Goal: Answer question/provide support

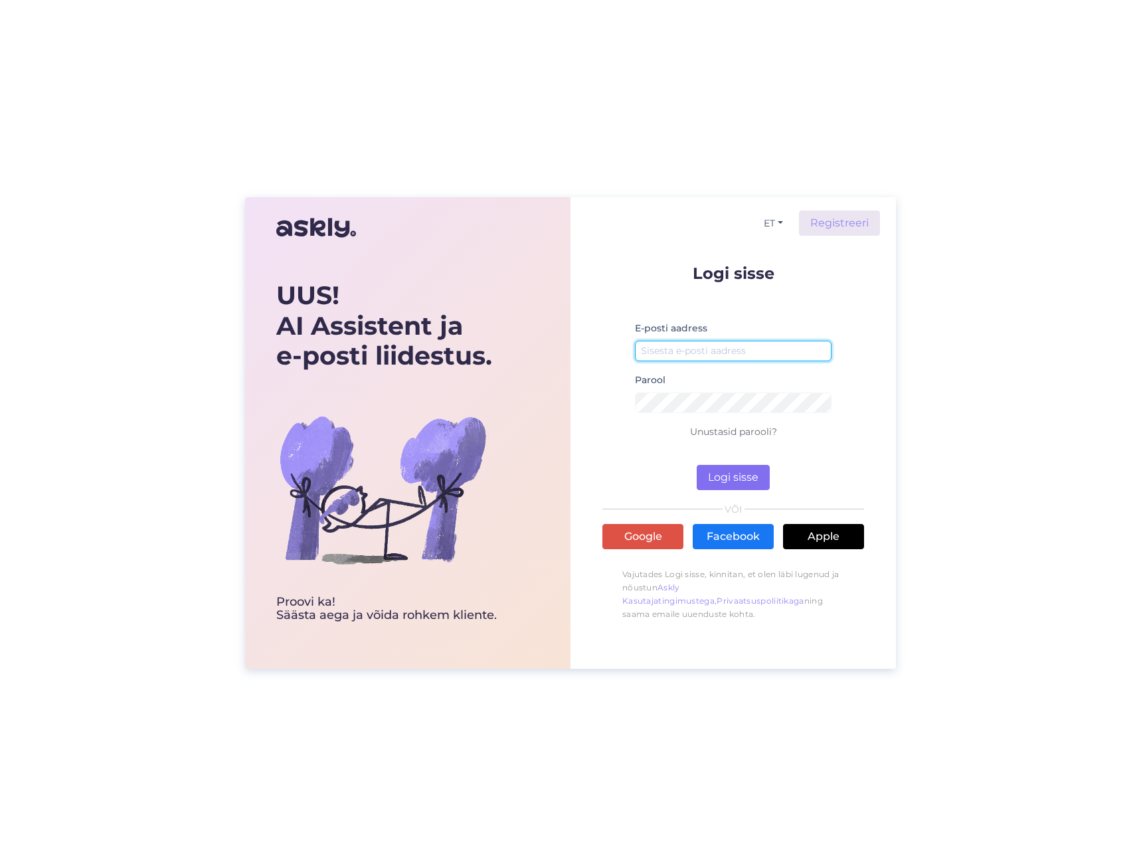
type input "[EMAIL_ADDRESS][DOMAIN_NAME]"
click at [735, 472] on button "Logi sisse" at bounding box center [733, 477] width 73 height 25
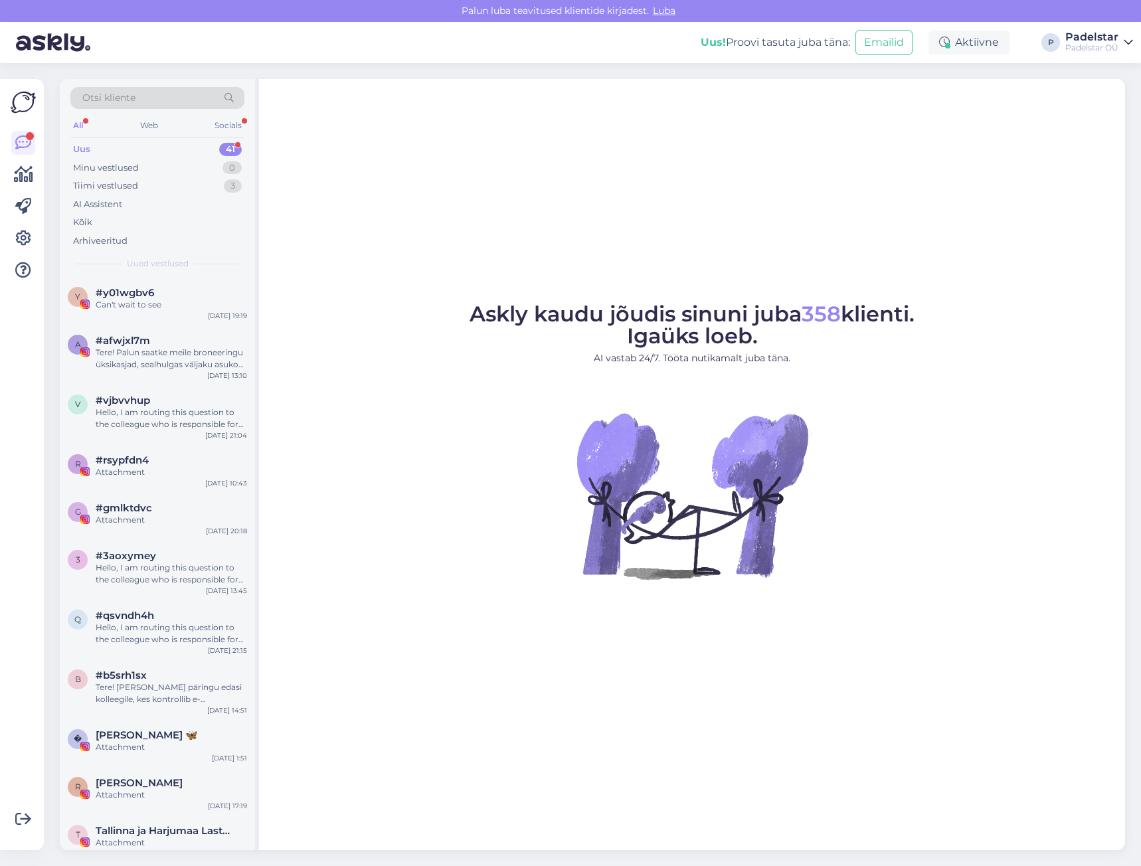
click at [96, 149] on div "Uus 41" at bounding box center [157, 149] width 174 height 19
click at [120, 190] on div "Tiimi vestlused" at bounding box center [105, 185] width 65 height 13
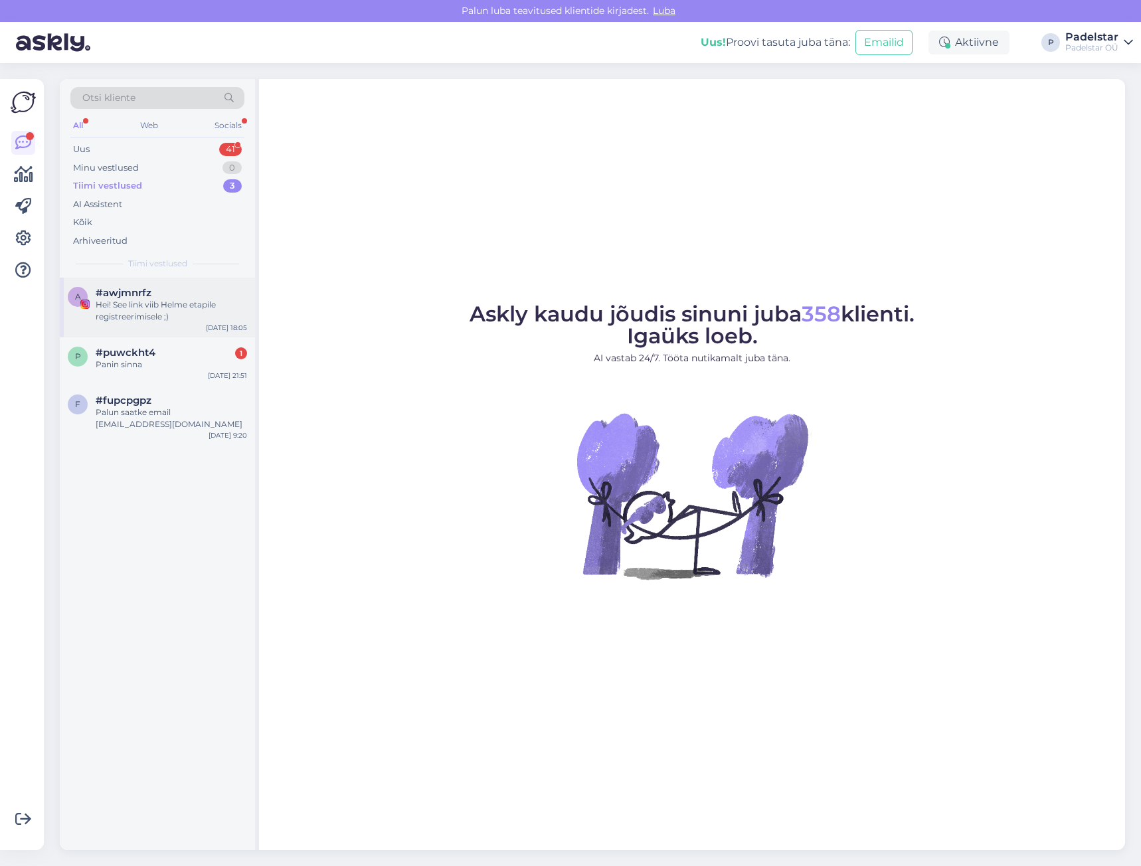
click at [163, 301] on div "Hei! See link viib Helme etapile registreerimisele ;)" at bounding box center [171, 311] width 151 height 24
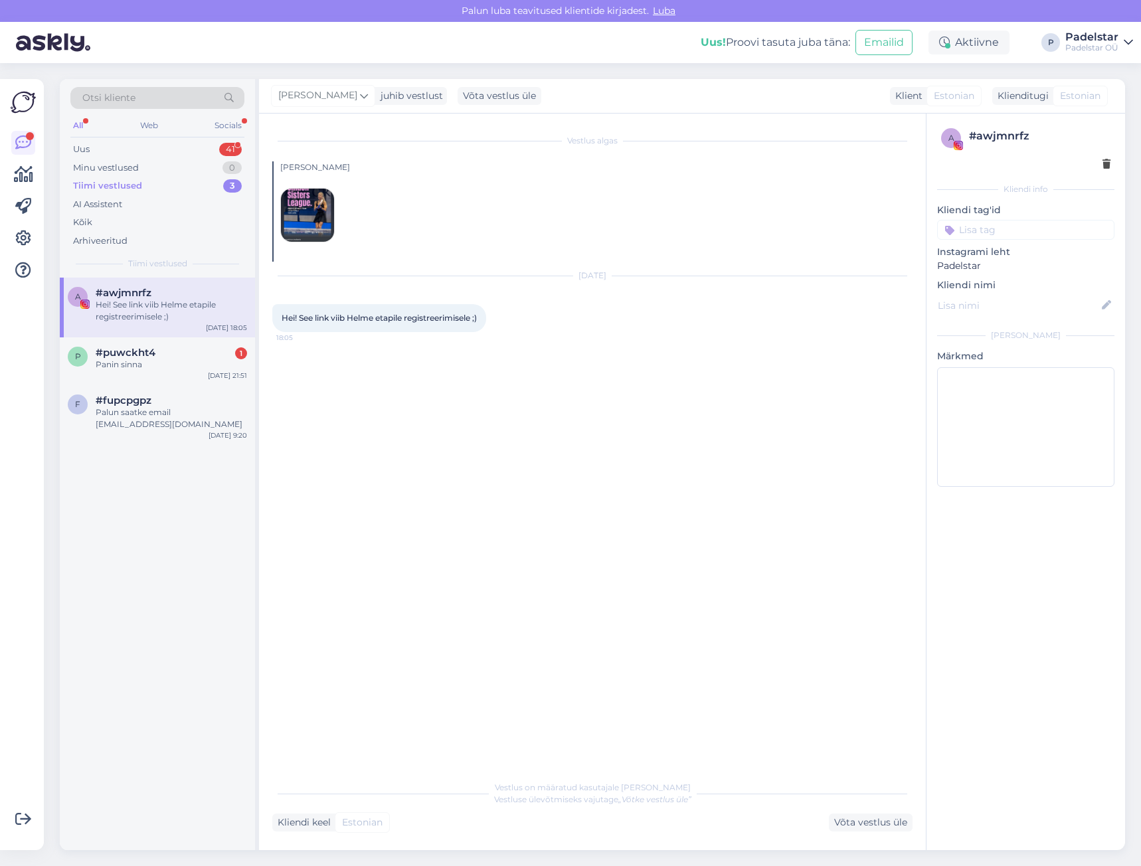
click at [313, 217] on img at bounding box center [307, 215] width 53 height 53
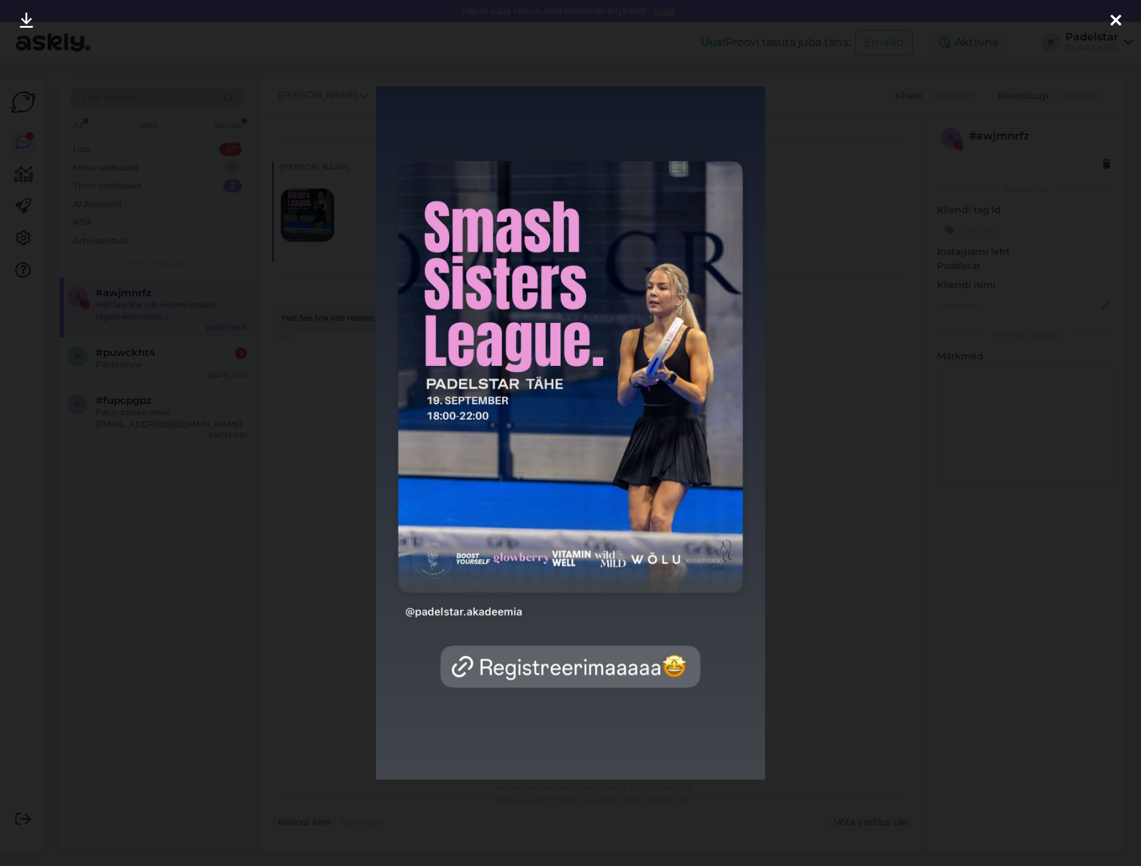
click at [206, 516] on div at bounding box center [570, 433] width 1141 height 866
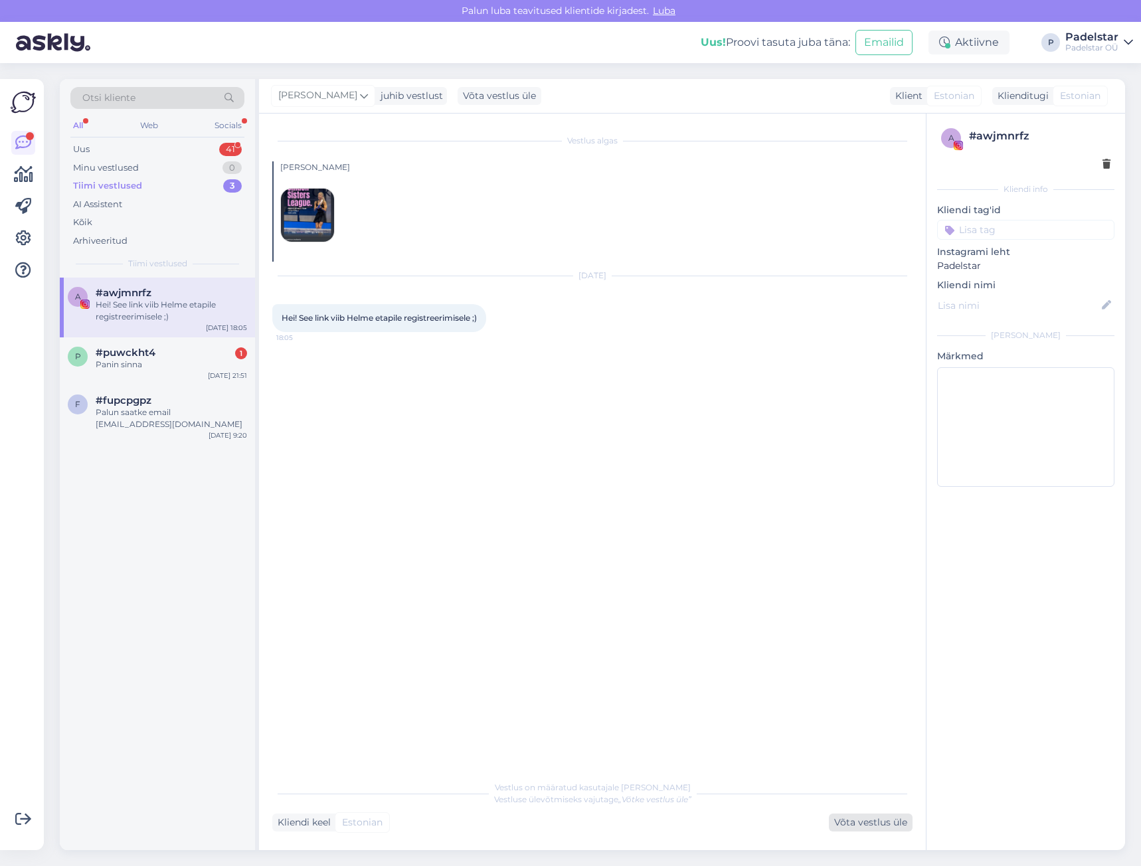
click at [886, 828] on div "Võta vestlus üle" at bounding box center [871, 823] width 84 height 18
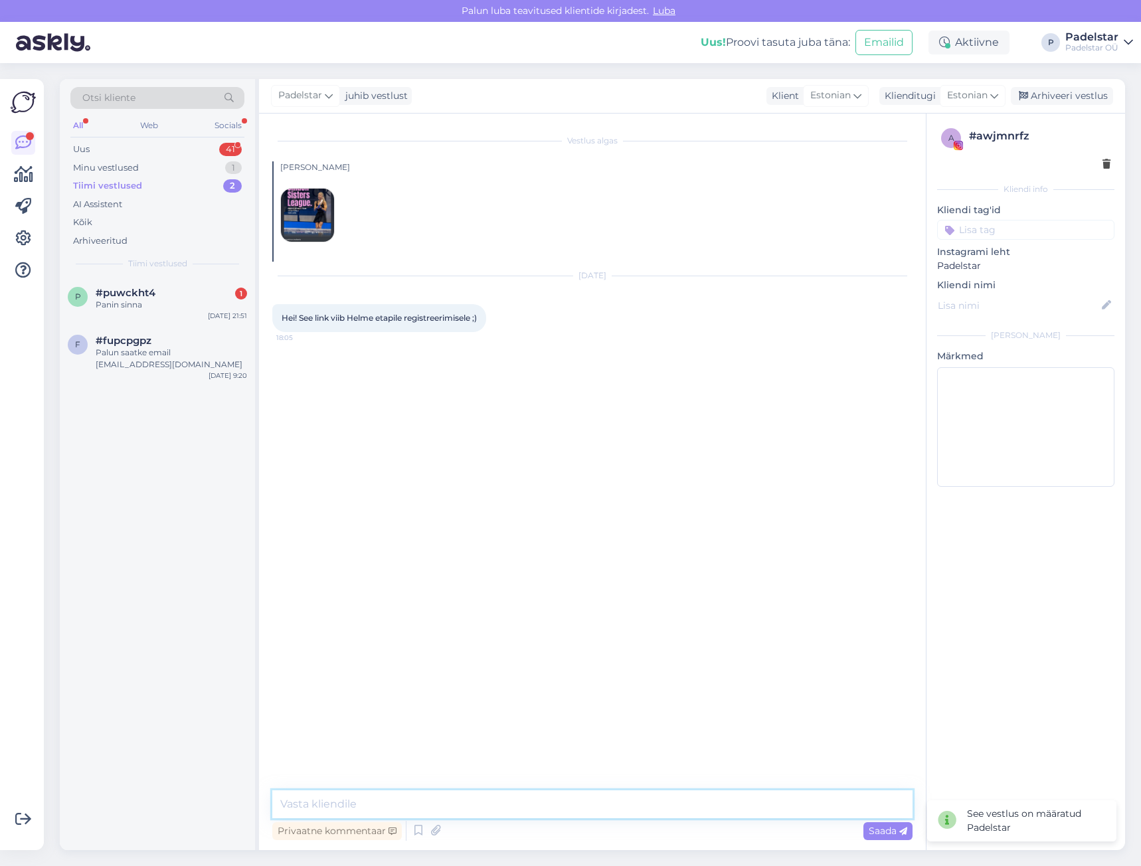
click at [421, 807] on textarea at bounding box center [592, 805] width 640 height 28
type textarea "Tere"
